Goal: Information Seeking & Learning: Understand process/instructions

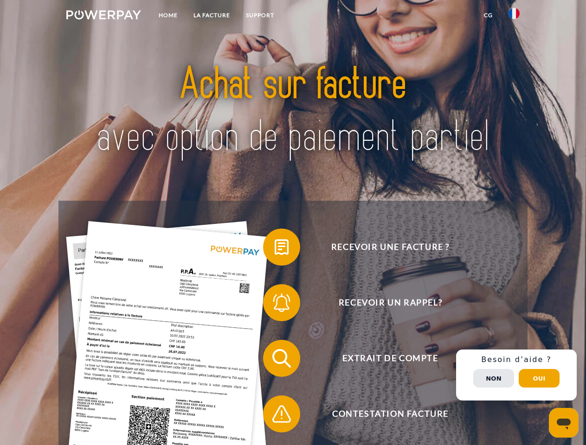
click at [103, 16] on img at bounding box center [103, 14] width 75 height 9
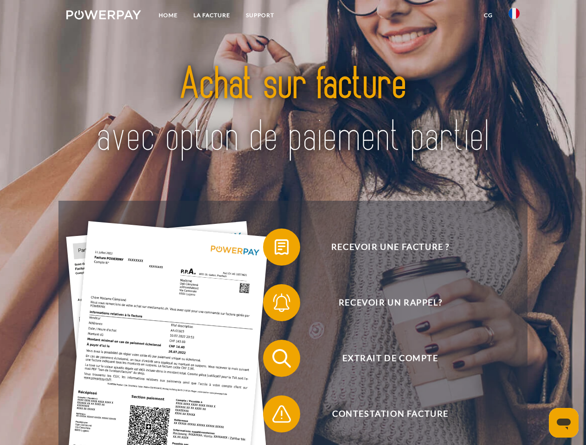
click at [514, 16] on img at bounding box center [513, 13] width 11 height 11
click at [488, 15] on link "CG" at bounding box center [488, 15] width 25 height 17
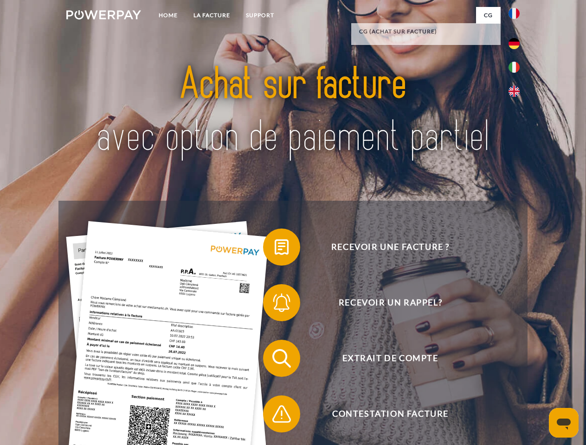
click at [274, 249] on span at bounding box center [267, 247] width 46 height 46
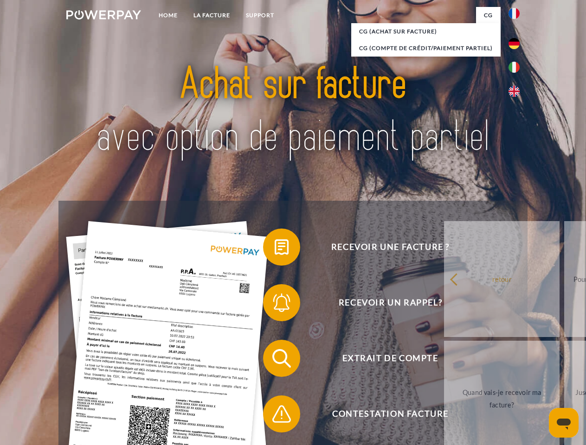
click at [274, 305] on div "Recevoir une facture ? Recevoir un rappel? Extrait de compte retour" at bounding box center [292, 386] width 468 height 371
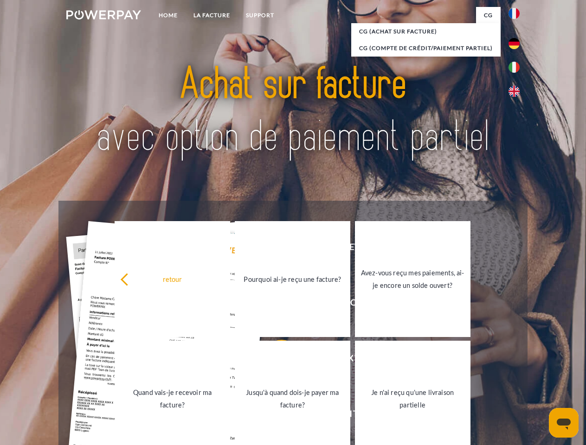
click at [274, 360] on link "Jusqu'à quand dois-je payer ma facture?" at bounding box center [292, 399] width 115 height 116
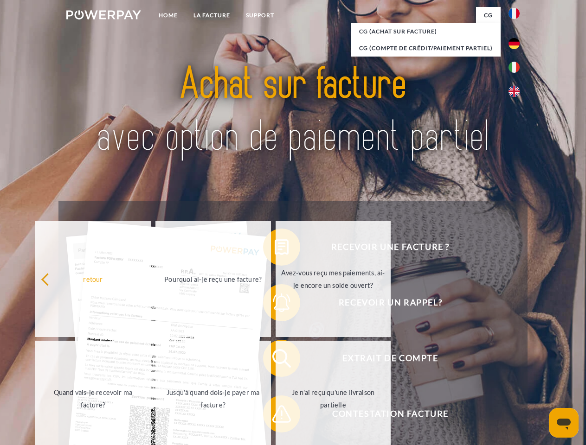
click at [274, 416] on span at bounding box center [267, 414] width 46 height 46
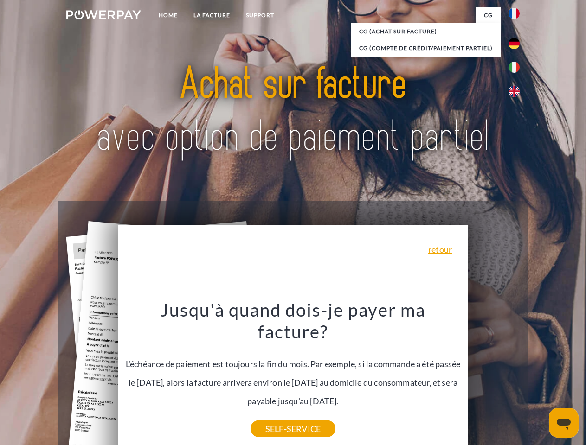
click at [516, 375] on div "Recevoir une facture ? Recevoir un rappel? Extrait de compte retour" at bounding box center [292, 386] width 468 height 371
click at [493, 377] on span "Extrait de compte" at bounding box center [389, 358] width 227 height 37
click at [539, 378] on header "Home LA FACTURE Support" at bounding box center [293, 320] width 586 height 640
